Goal: Task Accomplishment & Management: Use online tool/utility

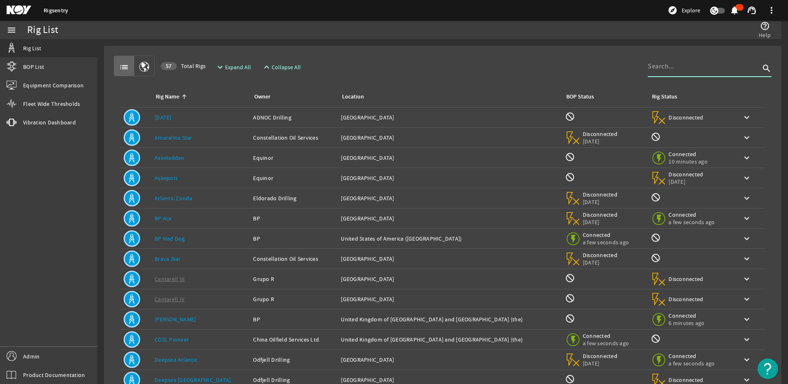
click at [708, 65] on input at bounding box center [704, 66] width 112 height 10
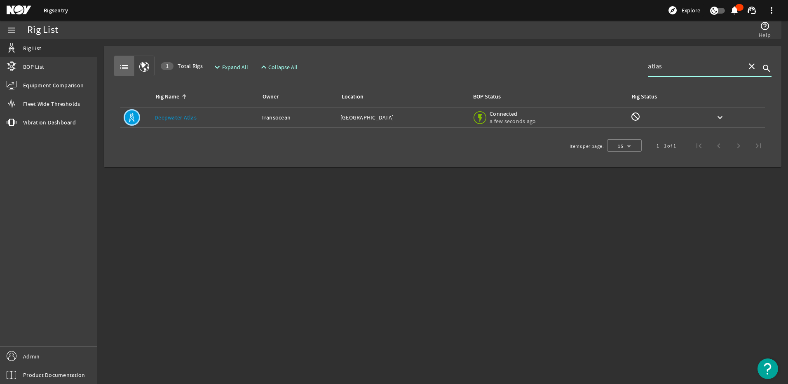
type input "atlas"
click at [268, 120] on div "Owner: Transocean" at bounding box center [297, 117] width 73 height 8
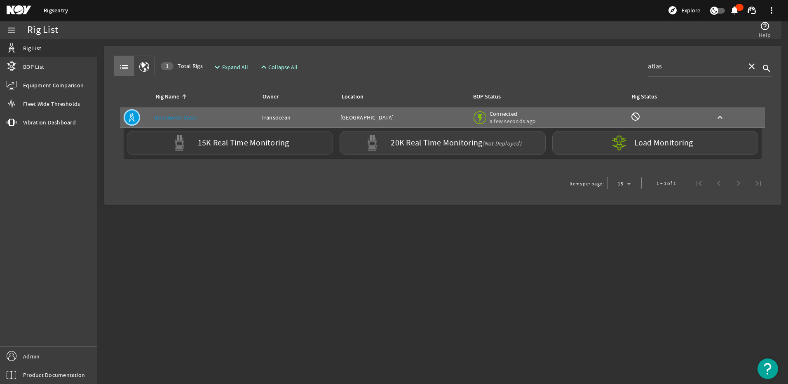
click at [238, 148] on div "15K Real Time Monitoring" at bounding box center [230, 143] width 206 height 24
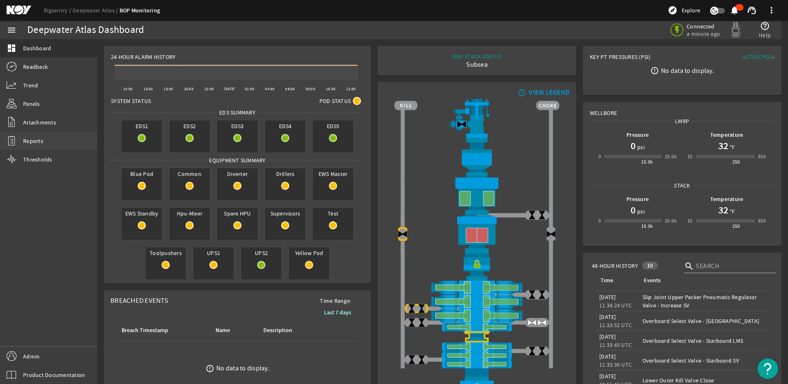
click at [30, 140] on span "Reports" at bounding box center [33, 141] width 20 height 8
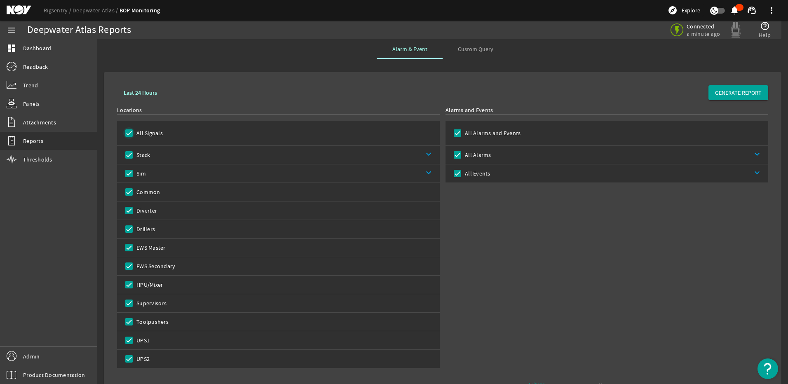
click at [126, 134] on input "All Signals" at bounding box center [129, 133] width 12 height 12
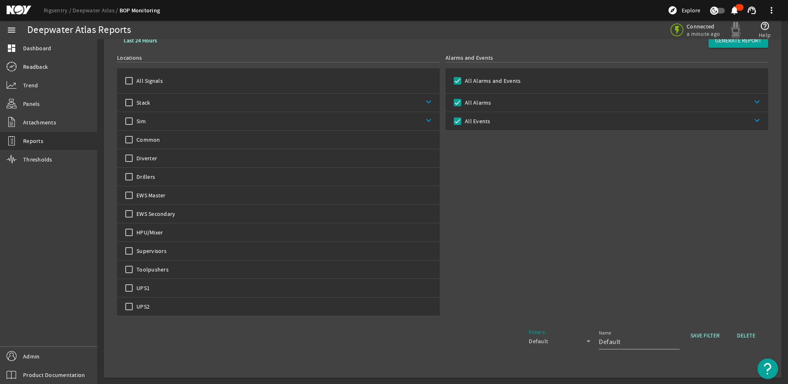
scroll to position [53, 0]
click at [128, 122] on input "Sim" at bounding box center [129, 121] width 12 height 12
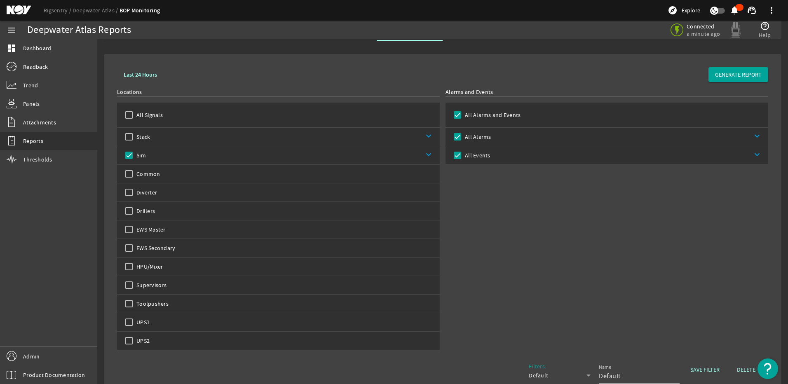
scroll to position [0, 0]
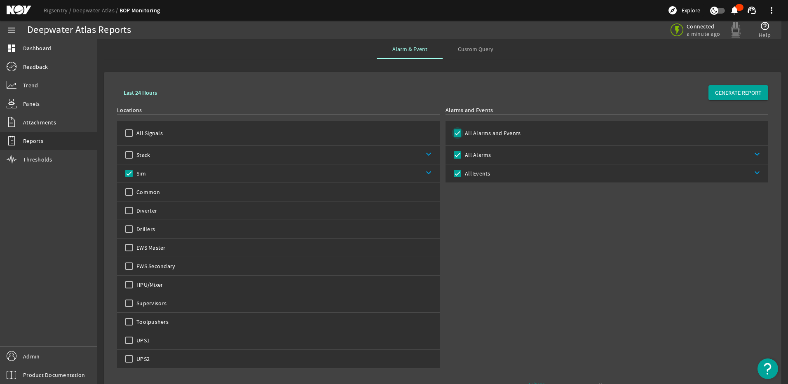
click at [456, 134] on input "All Alarms and Events" at bounding box center [458, 133] width 12 height 12
click at [453, 154] on input "All Alarms" at bounding box center [458, 155] width 12 height 12
click at [725, 97] on span at bounding box center [738, 93] width 60 height 20
click at [136, 131] on label "All Signals" at bounding box center [149, 133] width 28 height 8
click at [135, 131] on input "All Signals" at bounding box center [129, 133] width 12 height 12
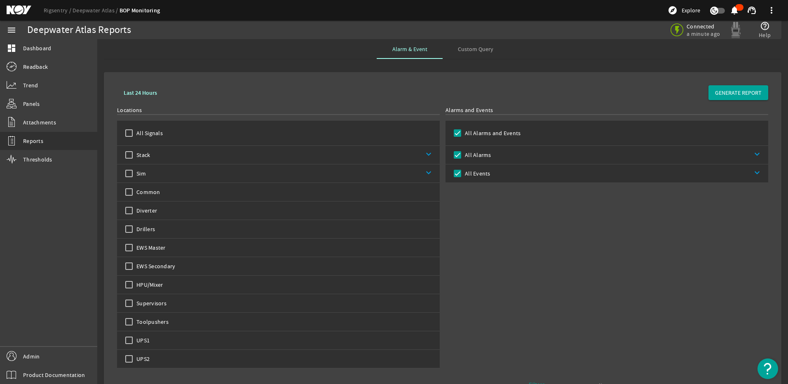
click at [135, 174] on label "Sim" at bounding box center [140, 173] width 11 height 8
click at [135, 174] on input "Sim" at bounding box center [129, 174] width 12 height 12
click at [493, 163] on link "keyboard_arrow_down" at bounding box center [629, 155] width 277 height 18
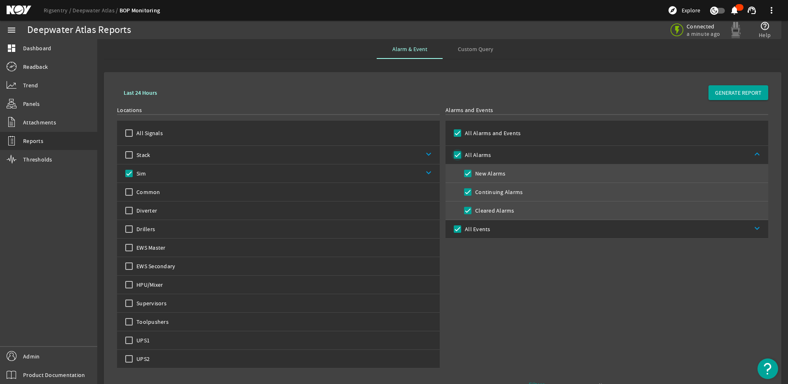
click at [458, 158] on input "All Alarms" at bounding box center [458, 155] width 12 height 12
click at [463, 211] on input "Cleared Alarms" at bounding box center [468, 211] width 12 height 12
click at [716, 94] on span "GENERATE REPORT" at bounding box center [738, 93] width 47 height 8
